Goal: Information Seeking & Learning: Learn about a topic

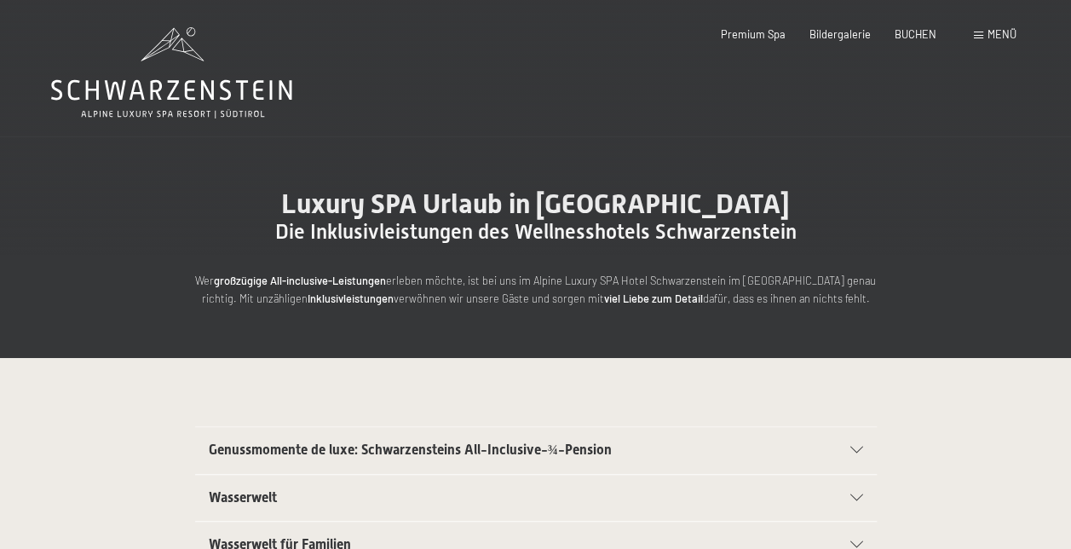
click at [978, 39] on div "Menü" at bounding box center [995, 34] width 43 height 15
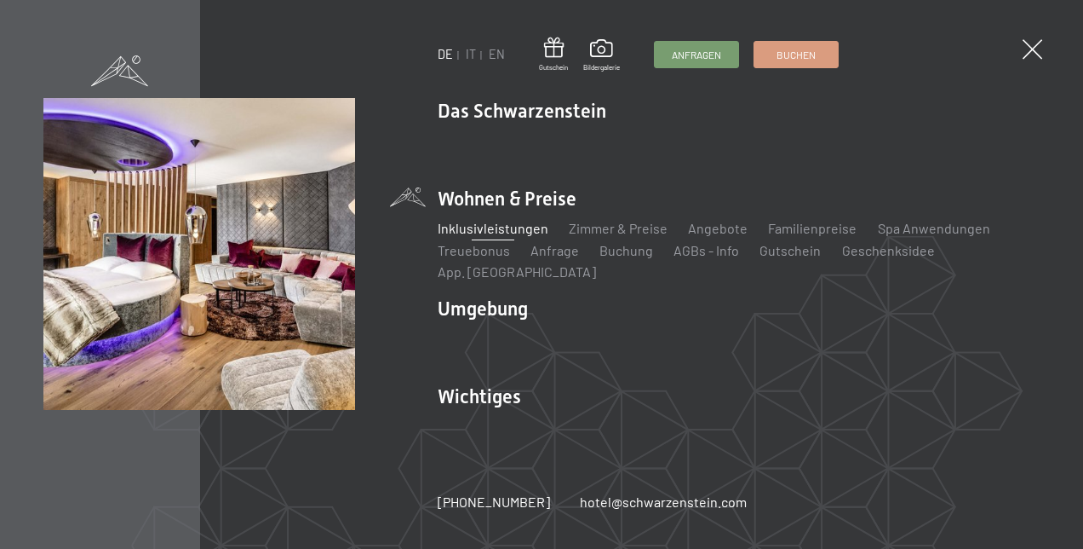
click at [491, 236] on link "Inklusivleistungen" at bounding box center [493, 228] width 111 height 16
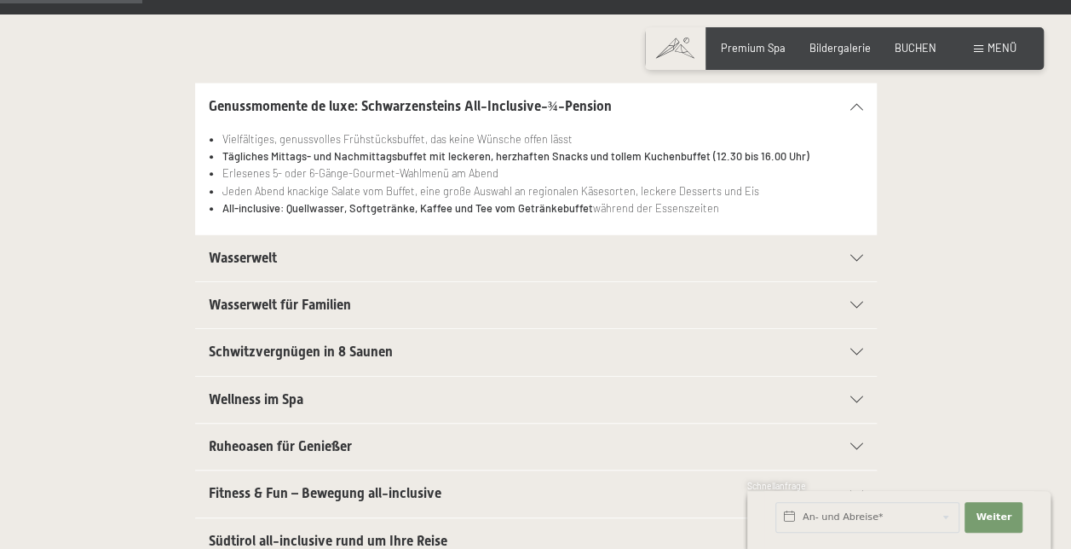
scroll to position [354, 0]
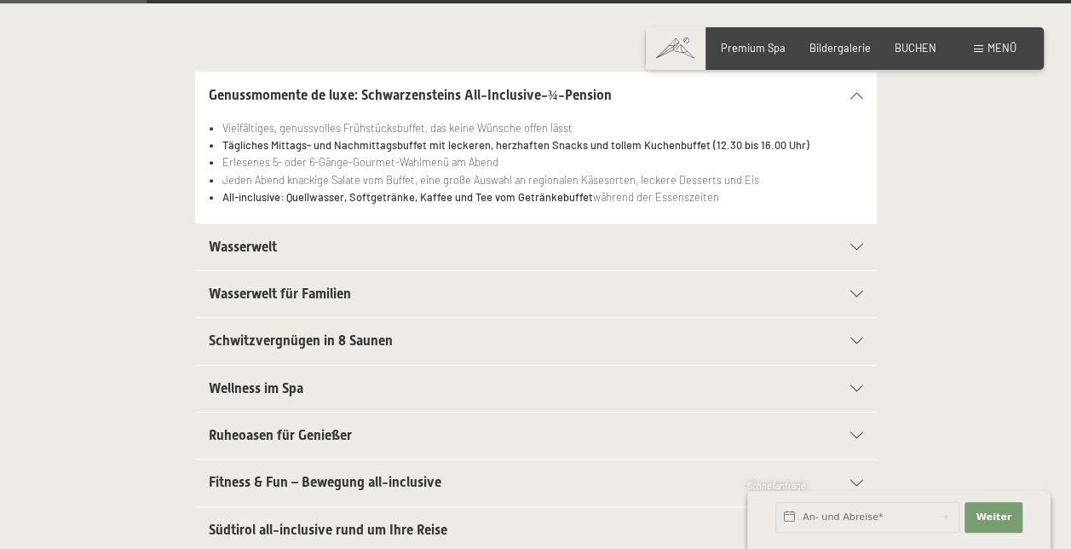
click at [855, 235] on div "Wasserwelt" at bounding box center [536, 247] width 654 height 46
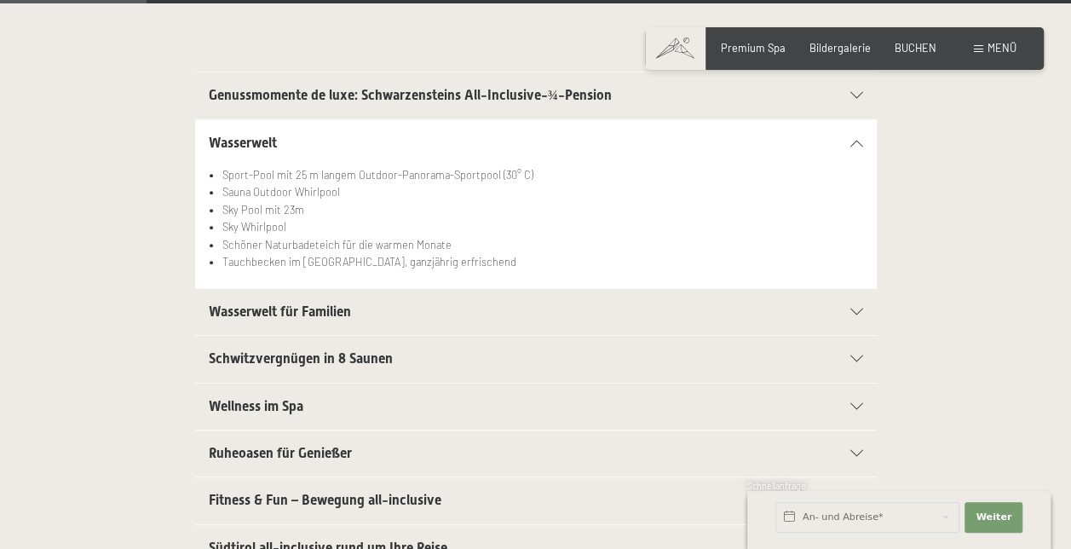
click at [855, 145] on icon at bounding box center [856, 143] width 13 height 7
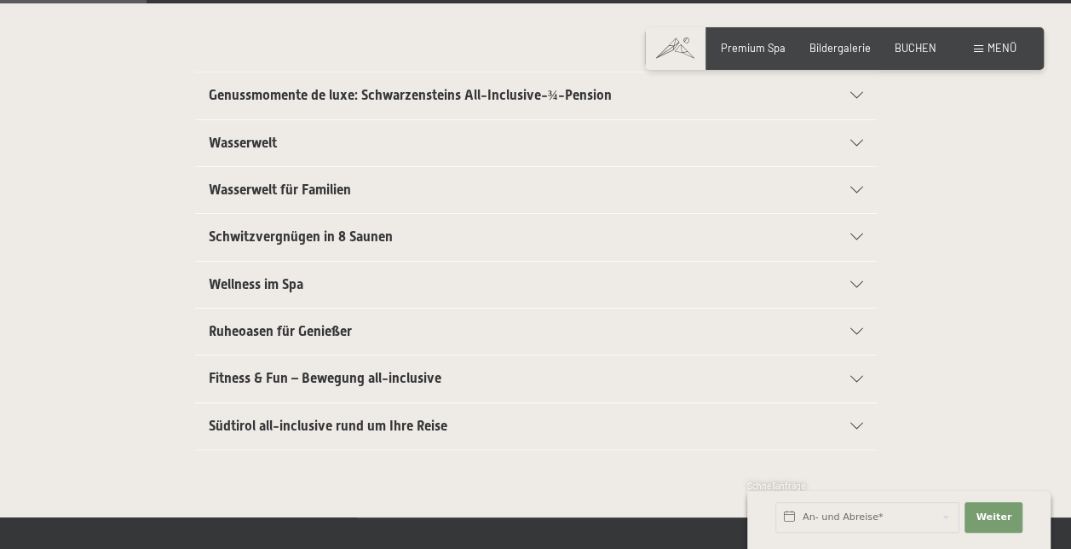
click at [855, 187] on icon at bounding box center [856, 190] width 13 height 7
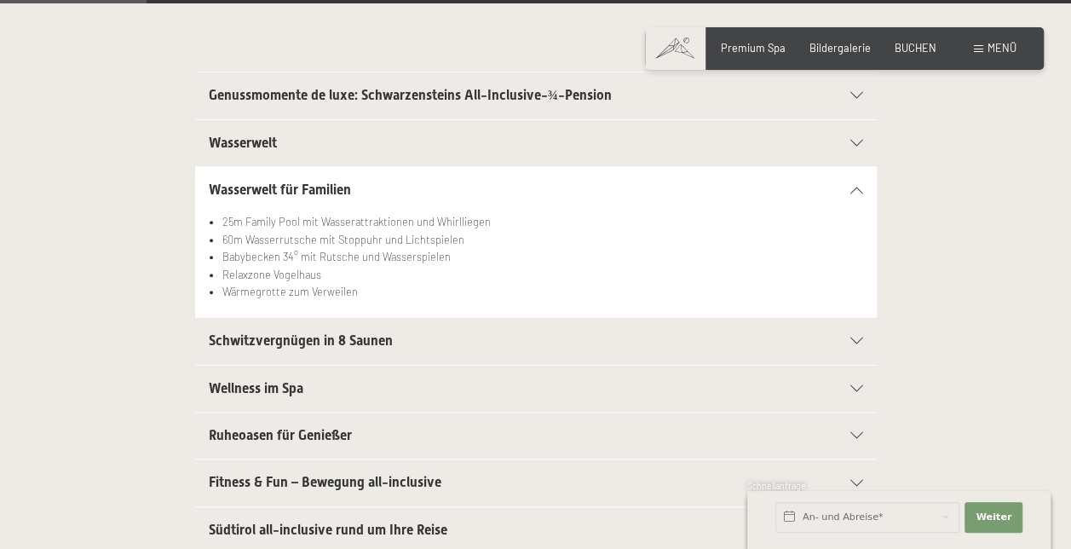
click at [855, 187] on icon at bounding box center [856, 190] width 13 height 7
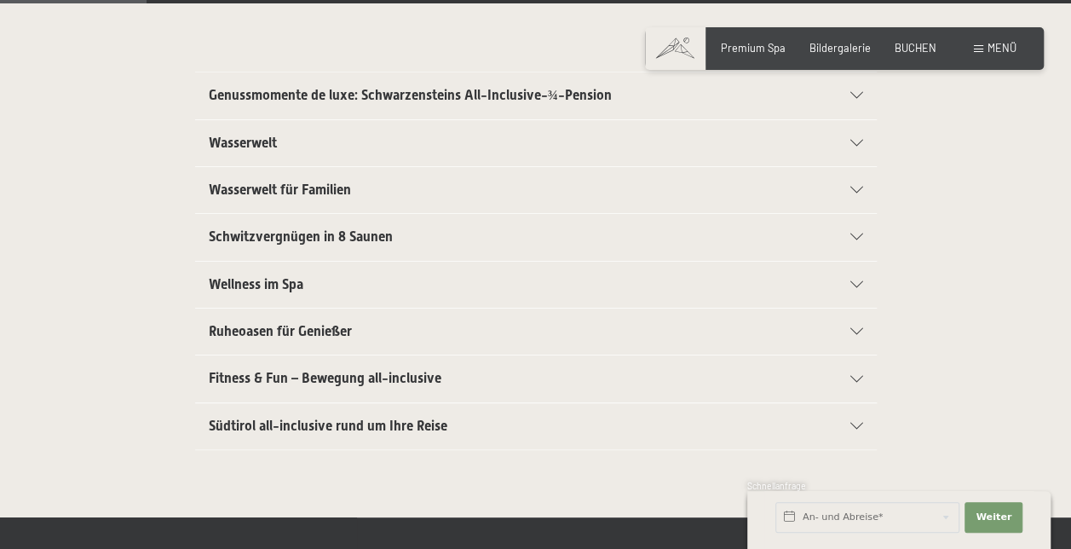
click at [848, 236] on div at bounding box center [848, 236] width 30 height 7
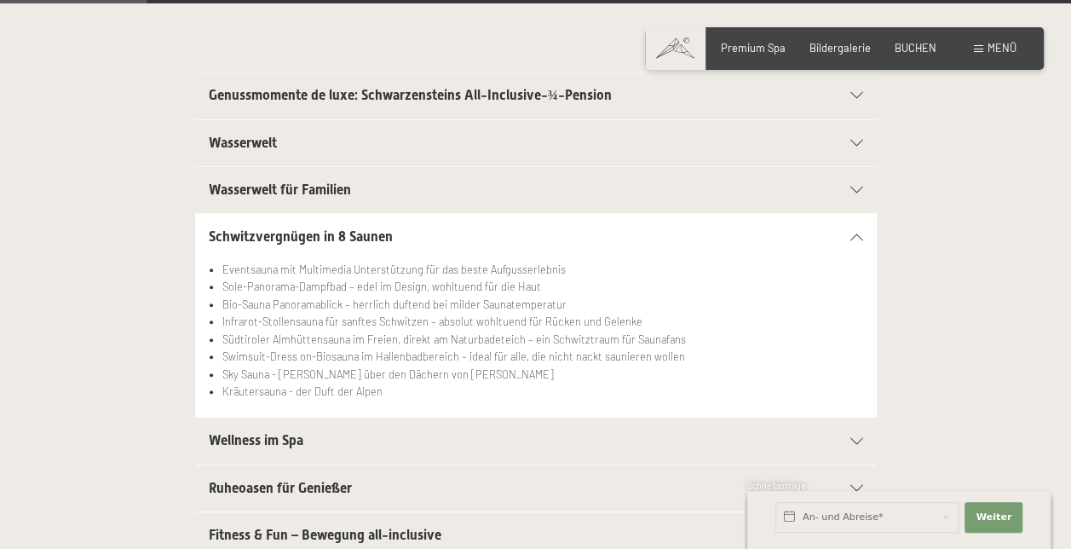
click at [300, 434] on span "Wellness im Spa" at bounding box center [256, 440] width 95 height 16
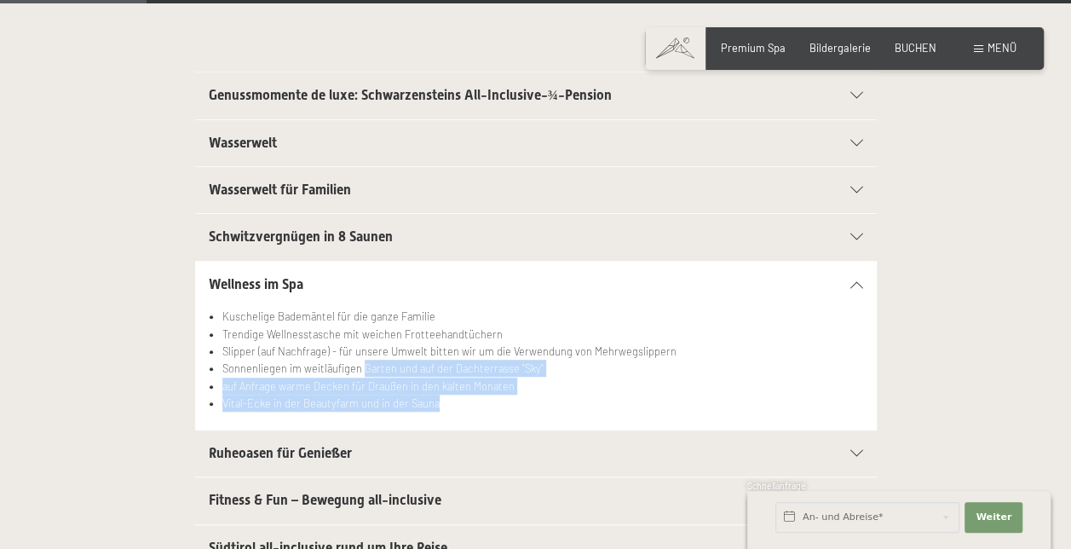
drag, startPoint x: 489, startPoint y: 399, endPoint x: 365, endPoint y: 370, distance: 127.9
click at [365, 370] on ul "Kuschelige Bademäntel für die ganze Familie Trendige Wellnesstasche mit weichen…" at bounding box center [536, 359] width 654 height 105
click at [365, 370] on li "Sonnenliegen im weitläufigen Garten und auf der Dachterrasse "Sky"" at bounding box center [542, 367] width 640 height 17
click at [442, 394] on li "Vital-Ecke in der Beautyfarm und in der Sauna" at bounding box center [542, 402] width 640 height 17
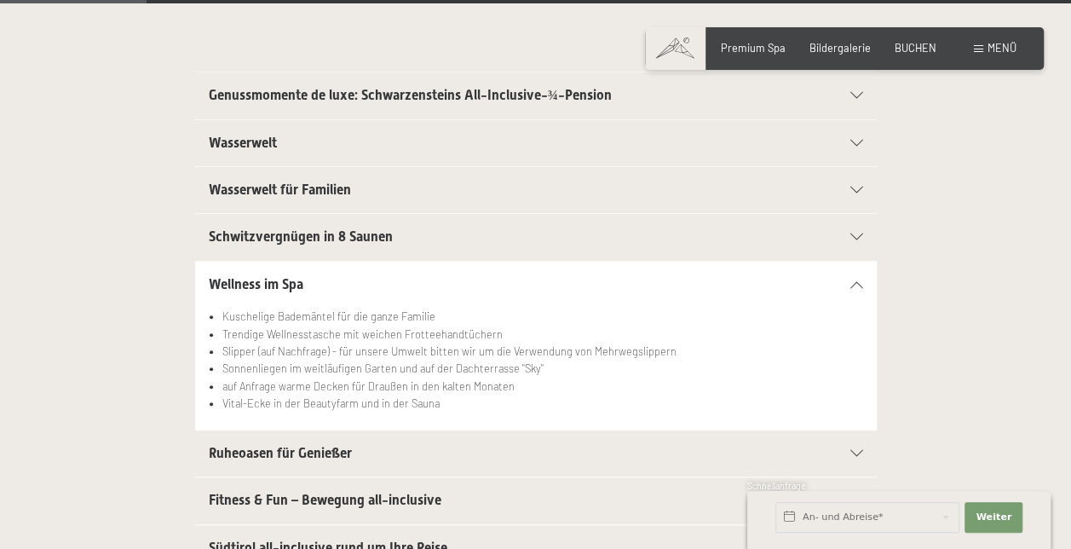
click at [411, 506] on h2 "Fitness & Fun – Bewegung all-inclusive" at bounding box center [503, 500] width 589 height 19
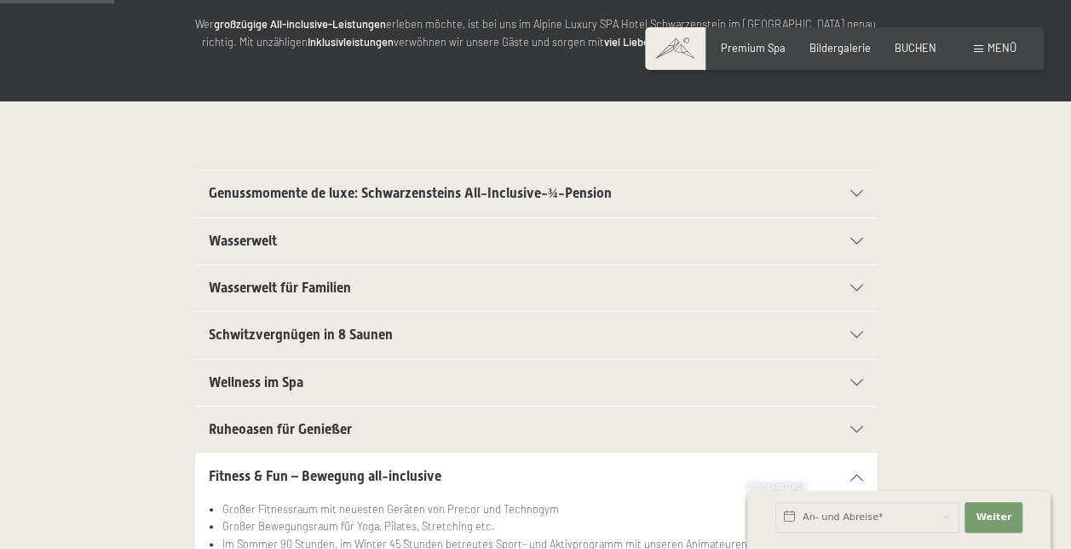
scroll to position [252, 0]
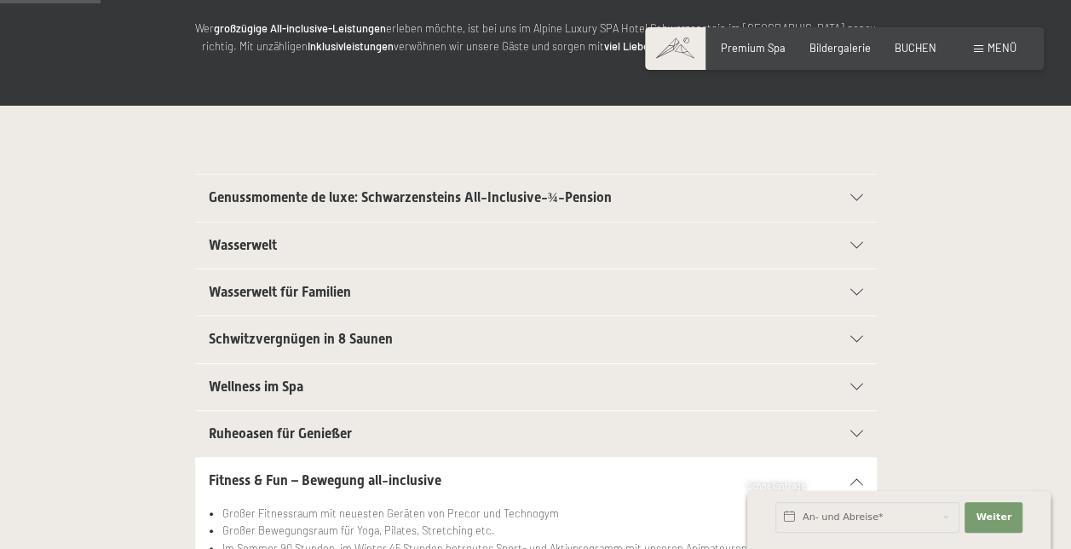
click at [584, 191] on span "Genussmomente de luxe: Schwarzensteins All-Inclusive-¾-Pension" at bounding box center [410, 197] width 403 height 16
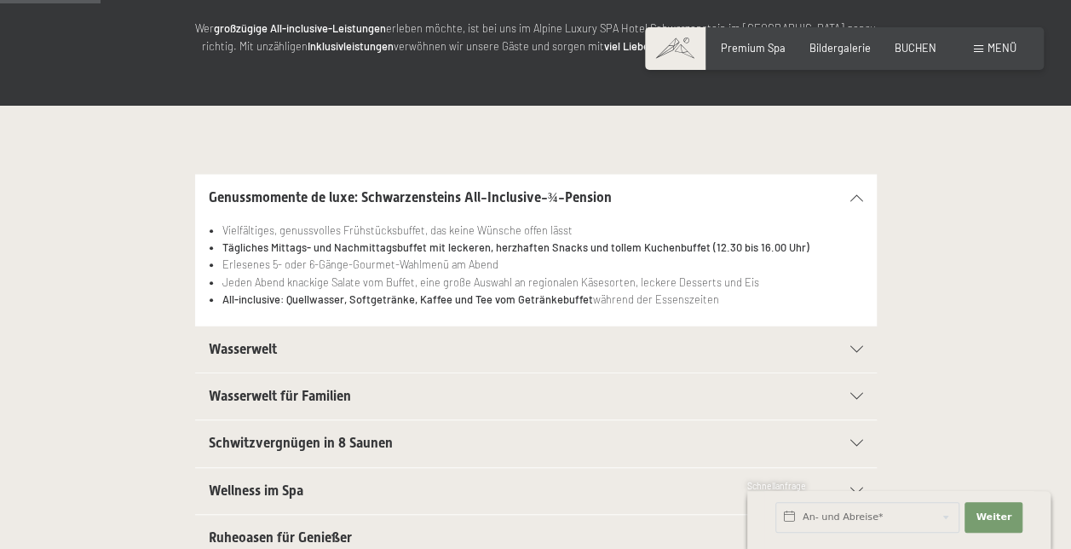
drag, startPoint x: 707, startPoint y: 298, endPoint x: 221, endPoint y: 186, distance: 499.2
click at [221, 186] on section "Genussmomente de luxe: Schwarzensteins All-Inclusive-¾-Pension Vielfältiges, ge…" at bounding box center [535, 250] width 681 height 152
click at [221, 186] on div "Genussmomente de luxe: Schwarzensteins All-Inclusive-¾-Pension" at bounding box center [536, 198] width 654 height 46
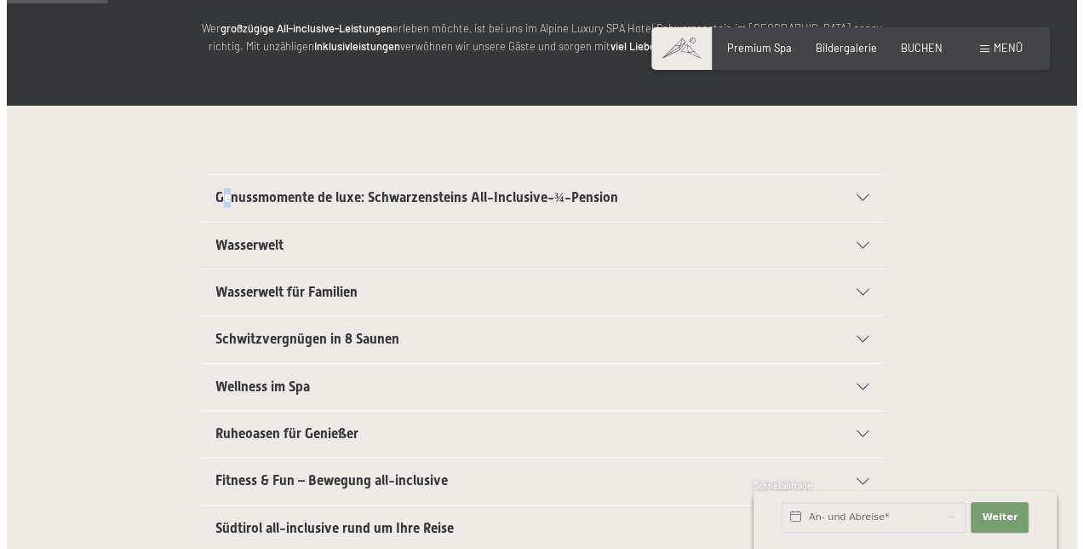
scroll to position [0, 0]
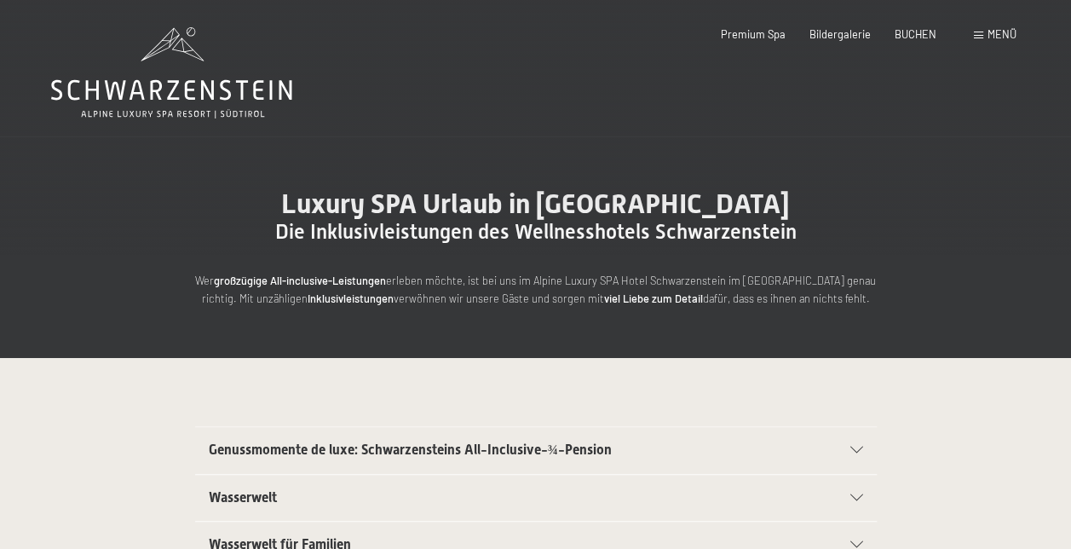
click at [989, 38] on span "Menü" at bounding box center [1001, 34] width 29 height 14
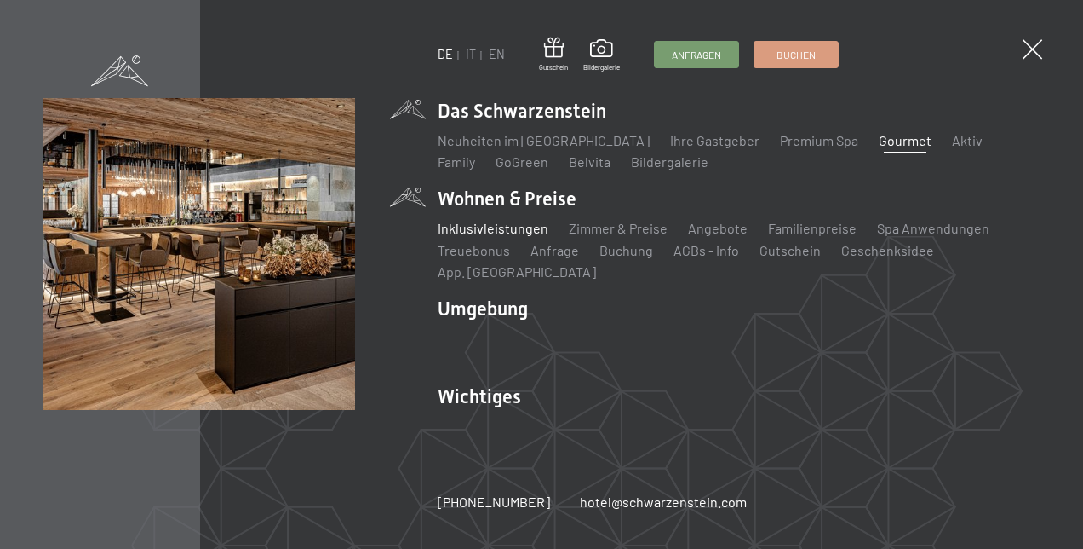
click at [879, 148] on link "Gourmet" at bounding box center [905, 140] width 53 height 16
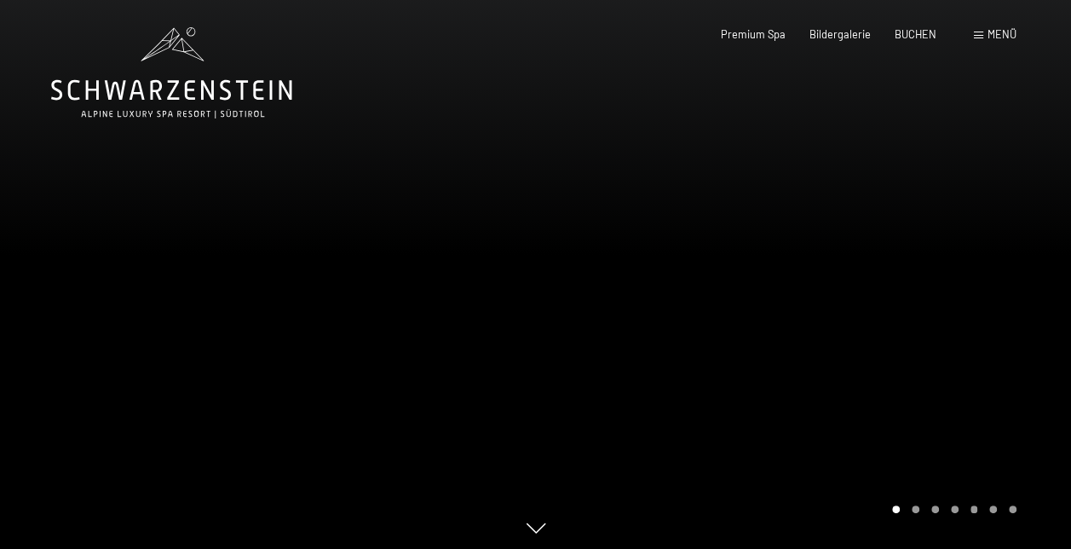
click at [982, 35] on span at bounding box center [978, 36] width 9 height 8
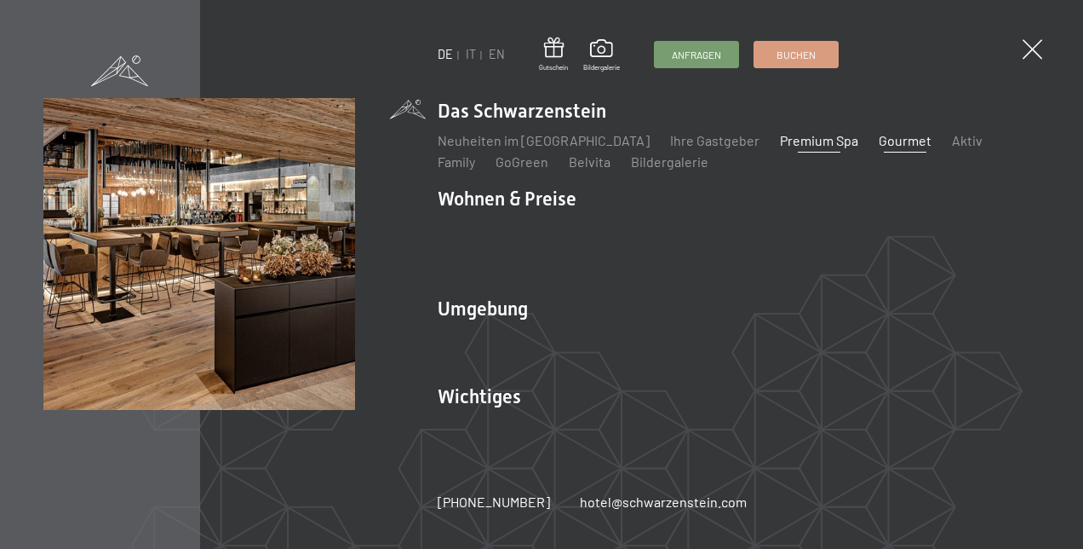
click at [799, 148] on link "Premium Spa" at bounding box center [819, 140] width 78 height 16
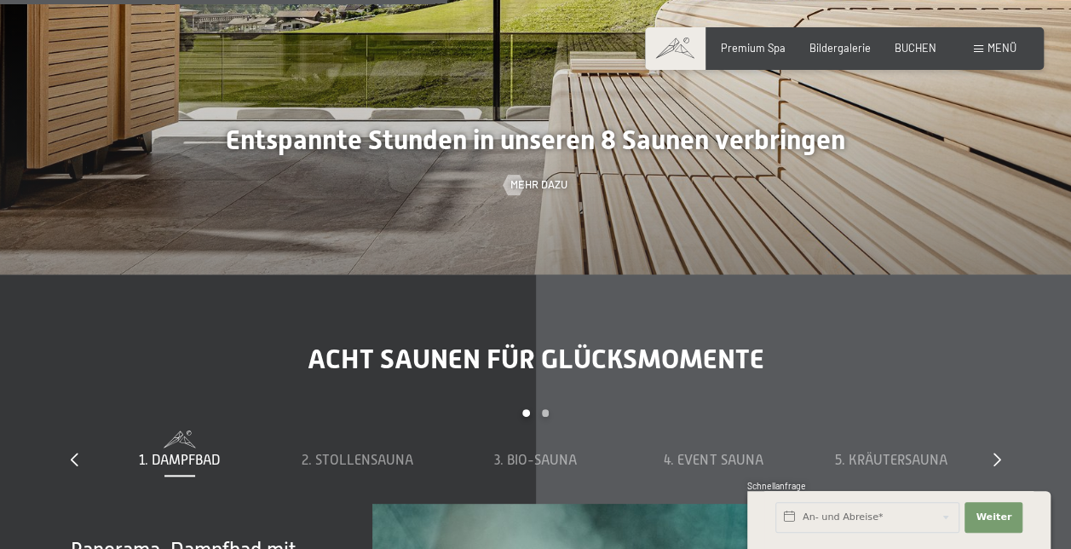
scroll to position [3906, 0]
